Goal: Task Accomplishment & Management: Use online tool/utility

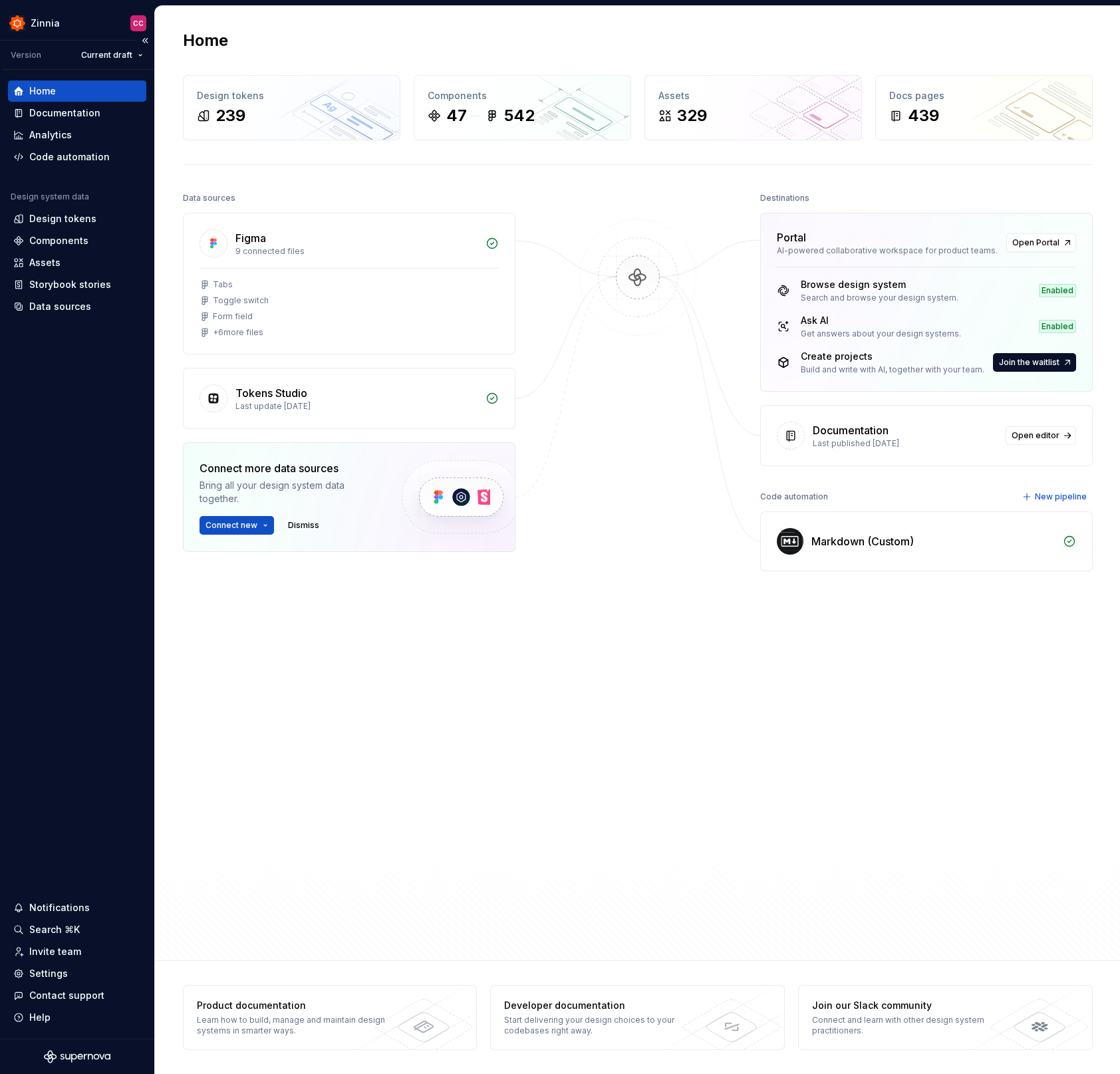
click at [84, 361] on div "Home Documentation Analytics Code automation Design system data Design tokens C…" at bounding box center [76, 554] width 154 height 969
click at [66, 261] on div "Assets" at bounding box center [77, 263] width 128 height 13
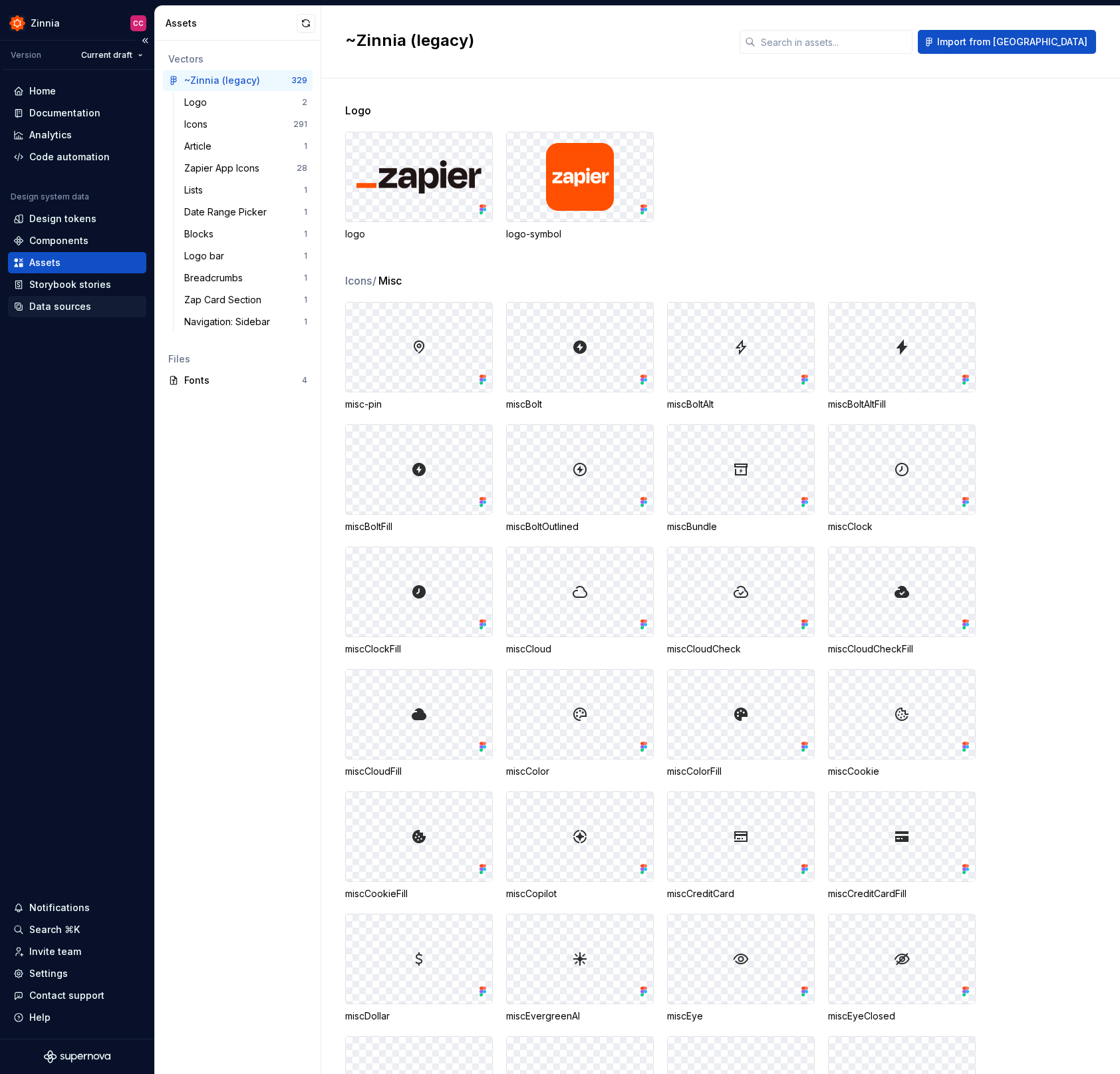
click at [58, 309] on div "Data sources" at bounding box center [60, 307] width 62 height 13
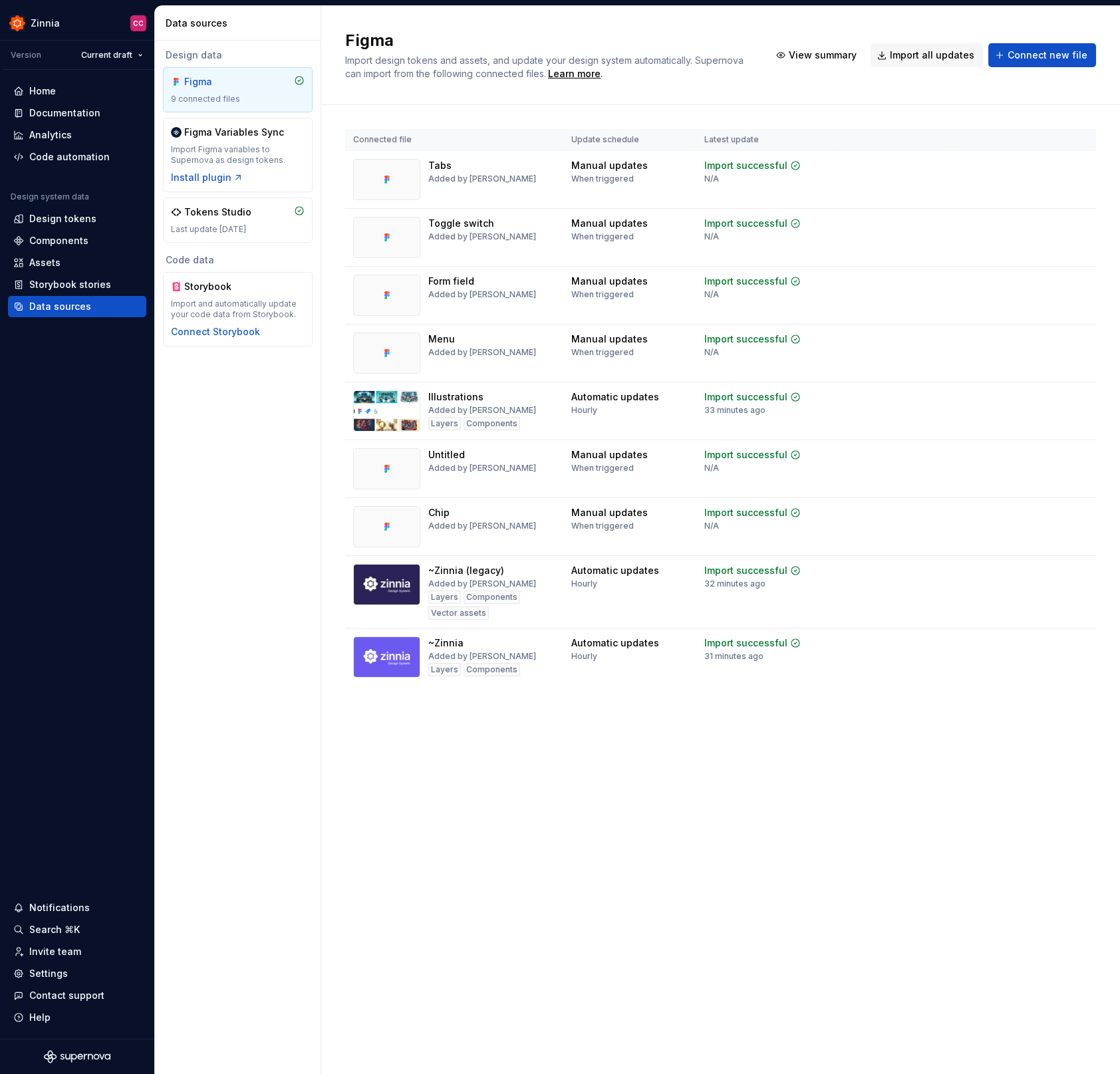
click at [765, 804] on div "Figma Import design tokens and assets, and update your design system automatica…" at bounding box center [721, 539] width 799 height 1067
click at [786, 163] on html "Zinnia CC Version Current draft Home Documentation Analytics Code automation De…" at bounding box center [560, 537] width 1120 height 1074
click at [637, 797] on html "Zinnia CC Version Current draft Home Documentation Analytics Code automation De…" at bounding box center [560, 537] width 1120 height 1074
click at [786, 163] on html "Zinnia CC Version Current draft Home Documentation Analytics Code automation De…" at bounding box center [560, 537] width 1120 height 1074
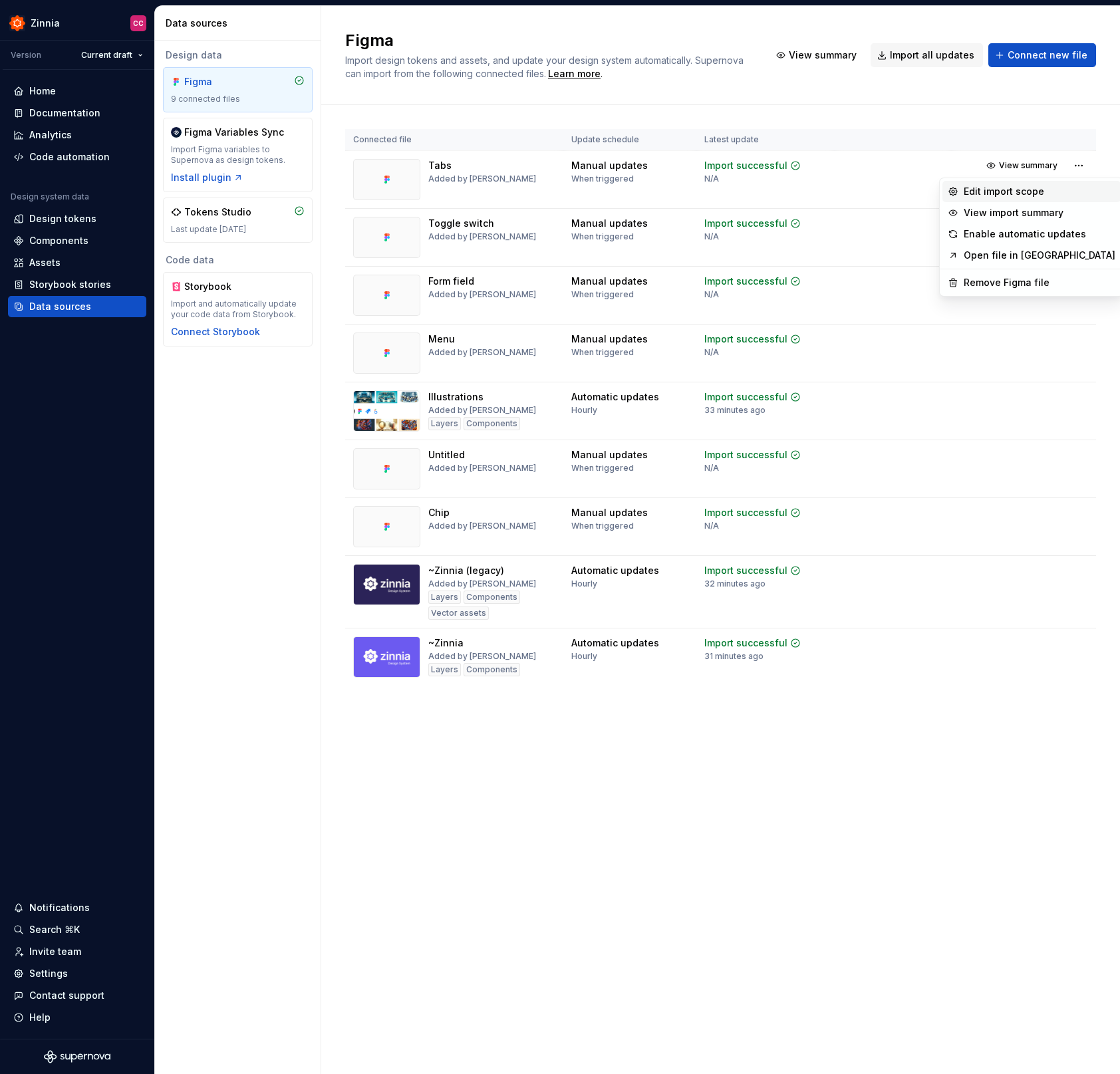
click at [786, 184] on div "Edit import scope" at bounding box center [1031, 191] width 178 height 21
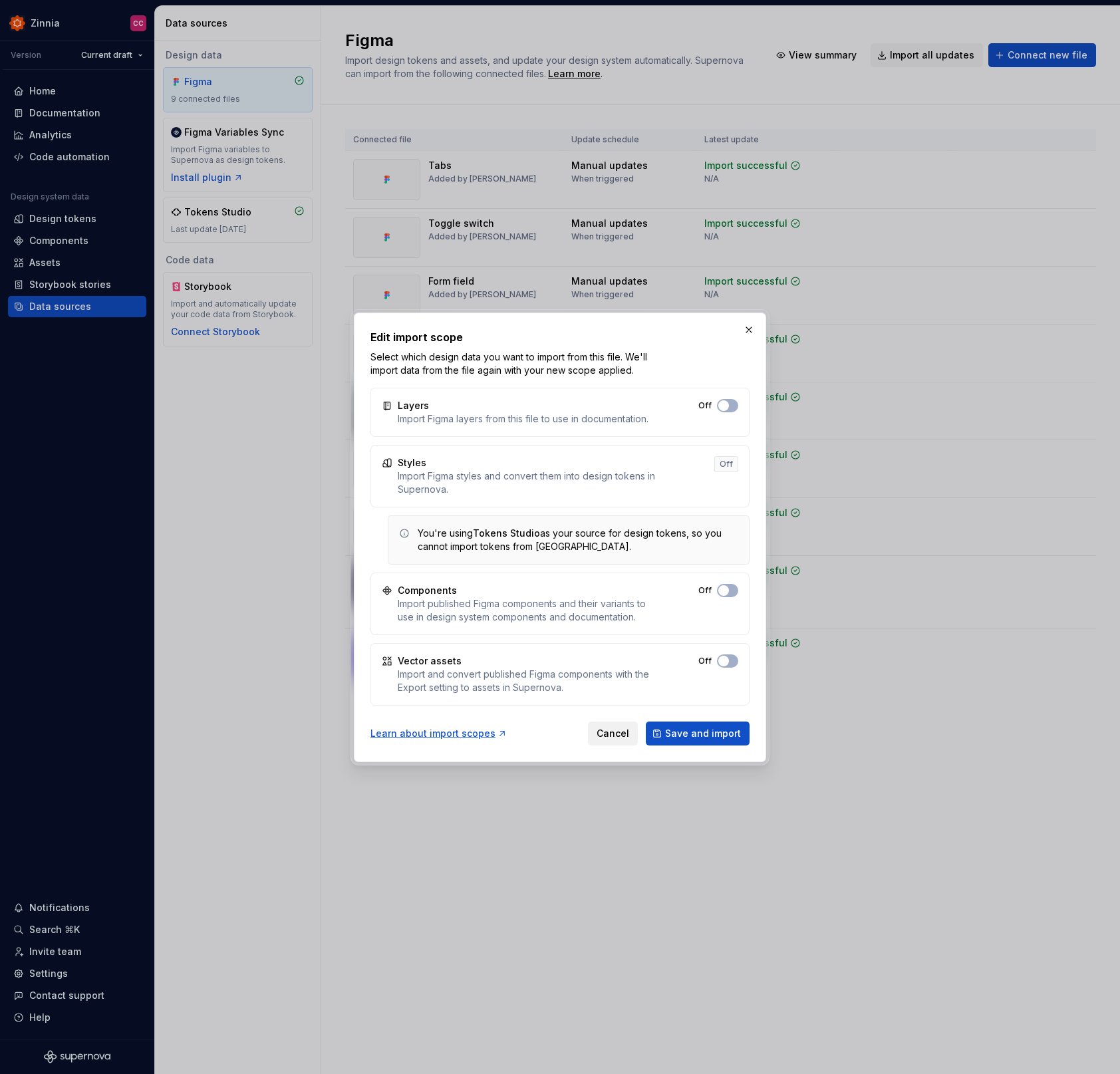
click at [622, 734] on span "Cancel" at bounding box center [613, 734] width 32 height 13
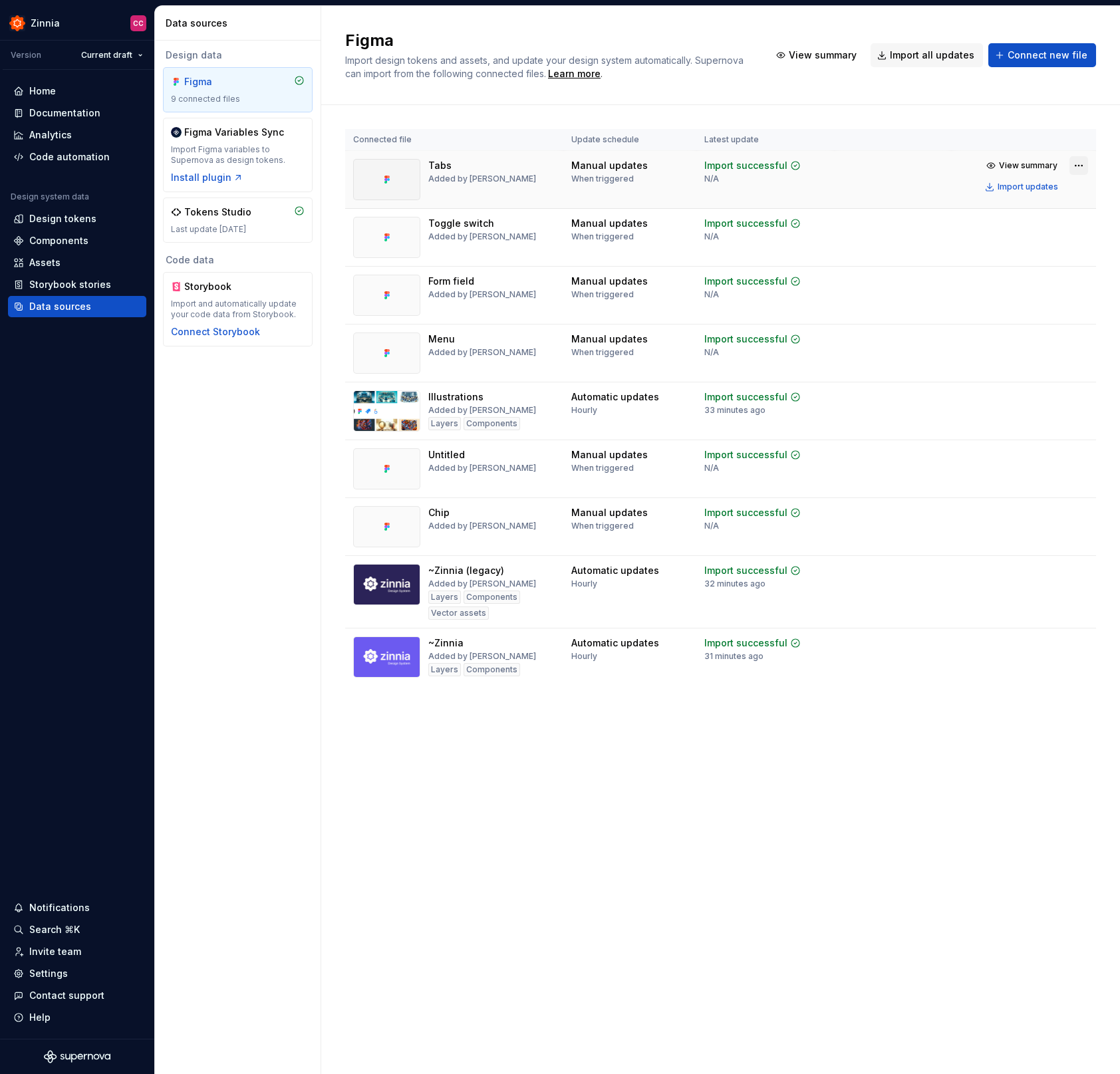
click at [786, 162] on html "Zinnia CC Version Current draft Home Documentation Analytics Code automation De…" at bounding box center [560, 537] width 1120 height 1074
click at [614, 803] on html "Zinnia CC Version Current draft Home Documentation Analytics Code automation De…" at bounding box center [560, 537] width 1120 height 1074
click at [786, 771] on div "Figma Import design tokens and assets, and update your design system automatica…" at bounding box center [721, 539] width 799 height 1067
